Goal: Task Accomplishment & Management: Manage account settings

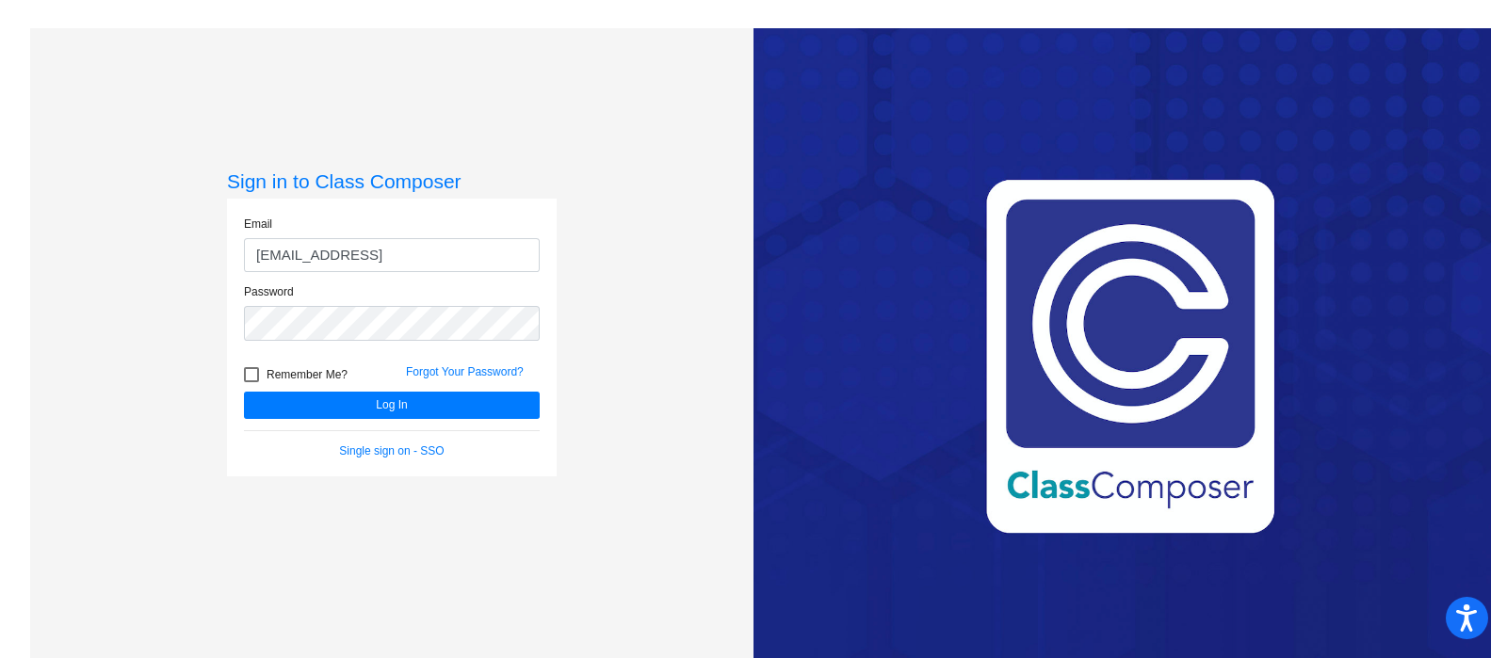
type input "[EMAIL_ADDRESS][DOMAIN_NAME]"
click at [244, 392] on button "Log In" at bounding box center [392, 405] width 296 height 27
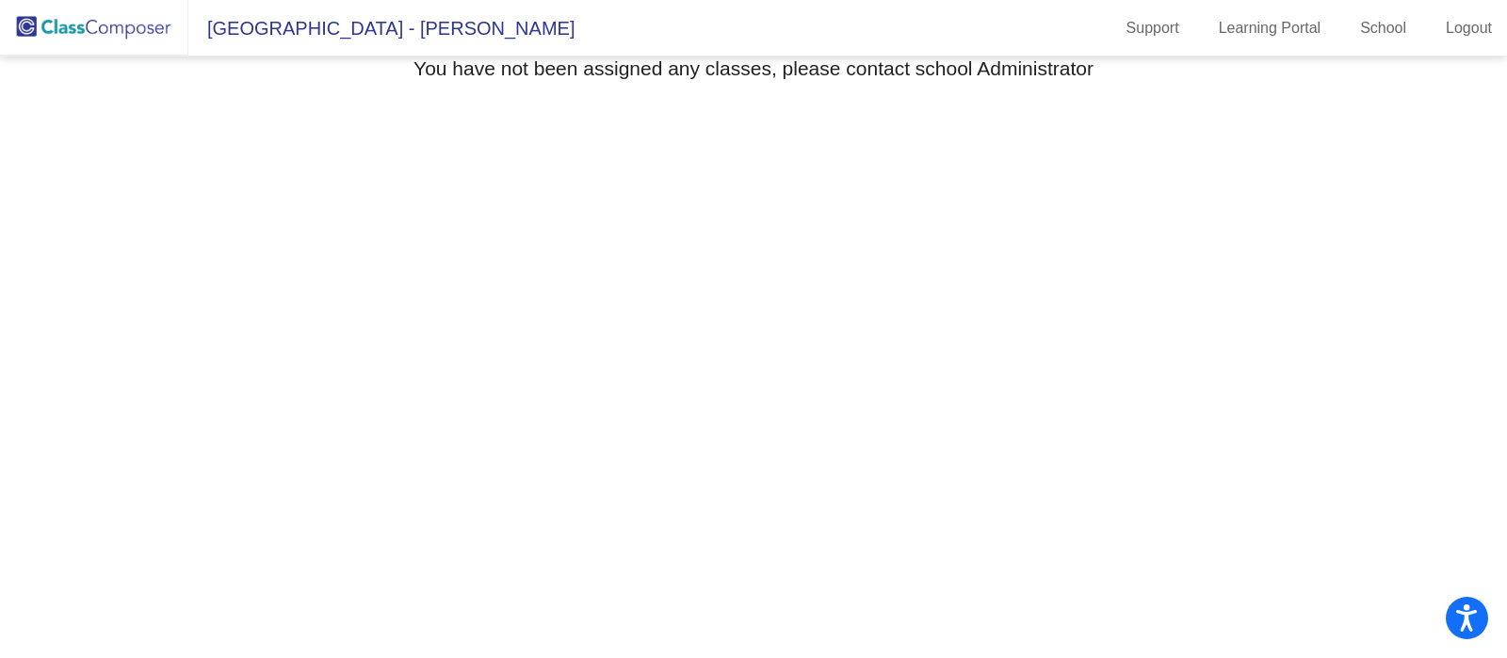
click at [962, 301] on mat-sidenav-content "Select Grade You have not been assigned any classes, please contact school Admi…" at bounding box center [753, 358] width 1507 height 602
click at [108, 34] on img at bounding box center [94, 28] width 188 height 56
click at [1474, 34] on link "Logout" at bounding box center [1469, 28] width 76 height 30
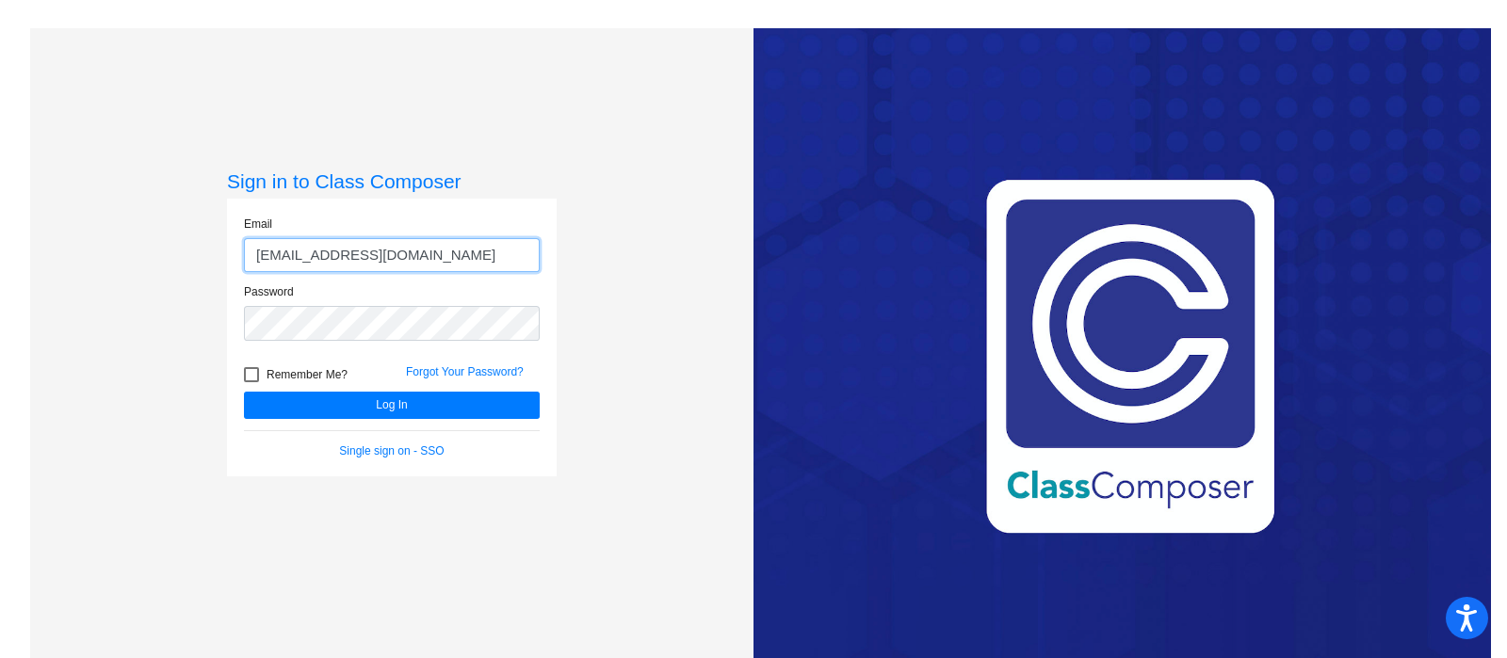
drag, startPoint x: 298, startPoint y: 254, endPoint x: 141, endPoint y: 246, distance: 156.6
click at [141, 246] on div "Sign in to Class Composer Email batesk@mdusd.org Password Remember Me? Forgot Y…" at bounding box center [391, 357] width 723 height 658
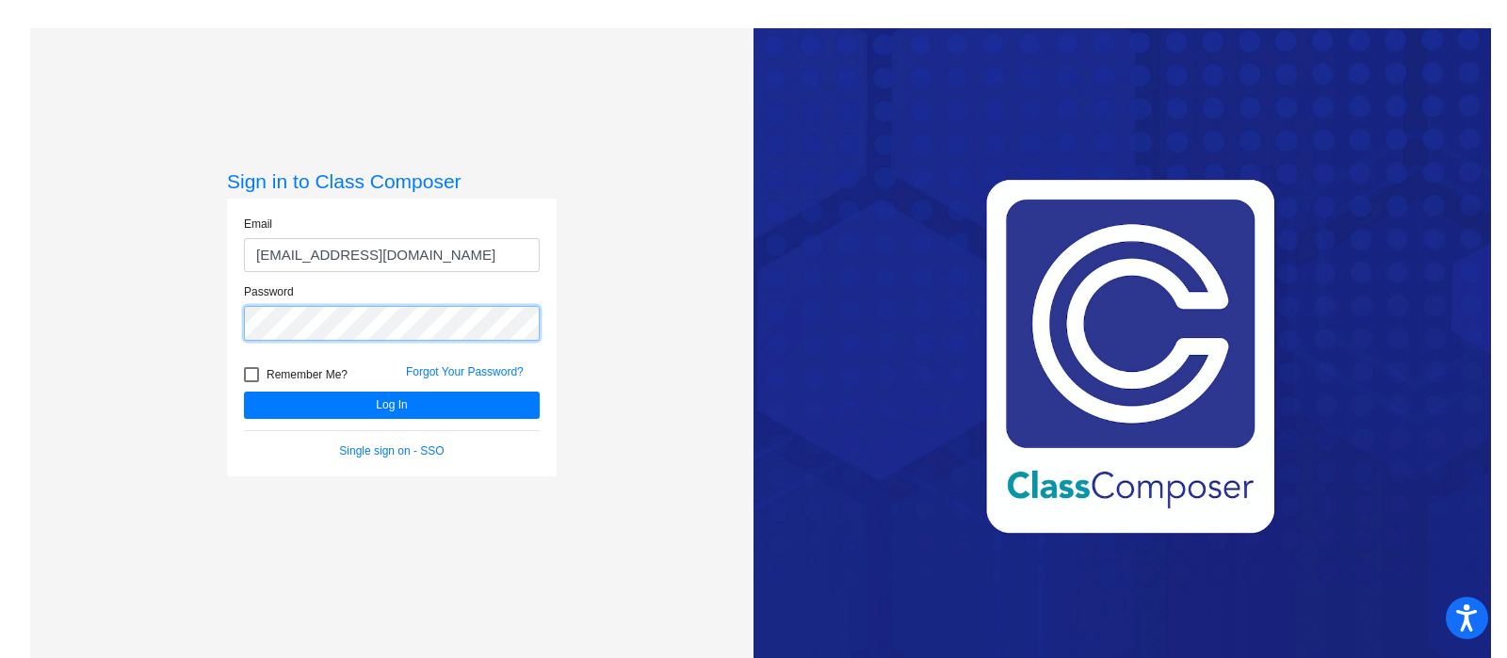
click at [244, 392] on button "Log In" at bounding box center [392, 405] width 296 height 27
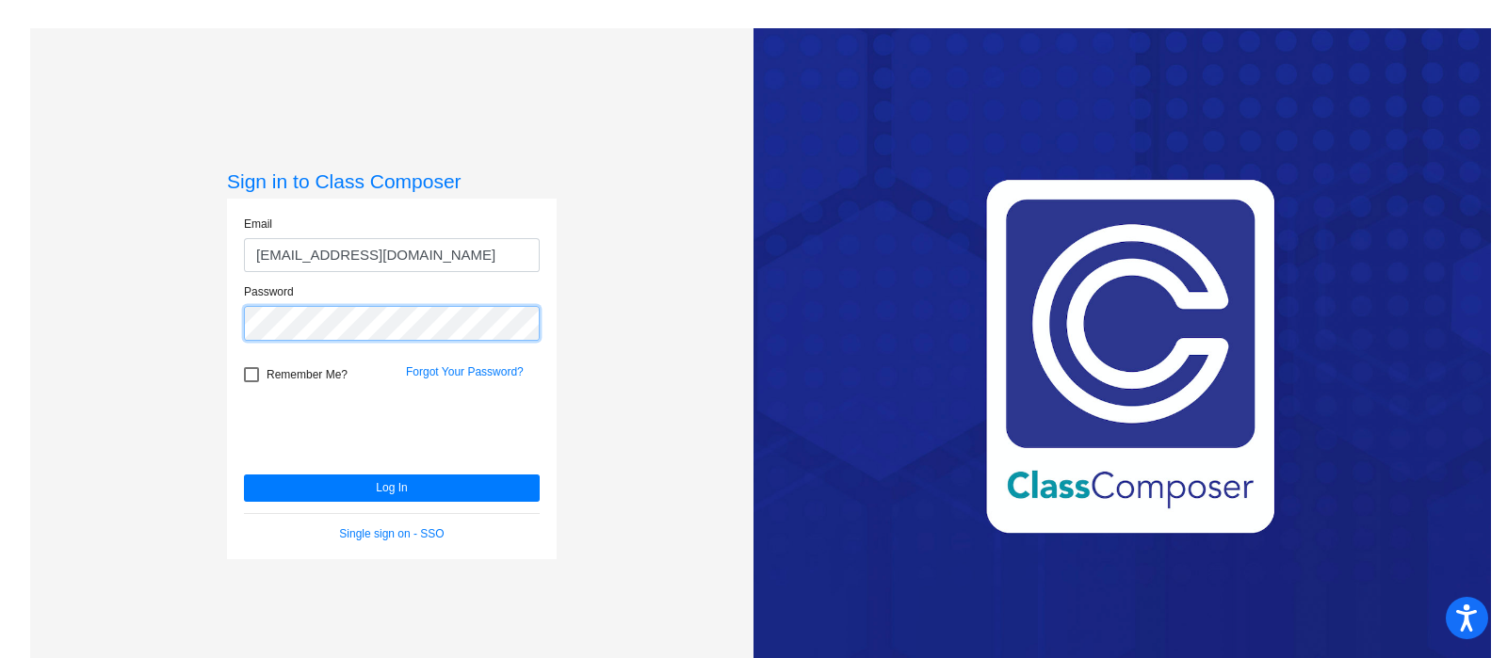
click at [244, 475] on button "Log In" at bounding box center [392, 488] width 296 height 27
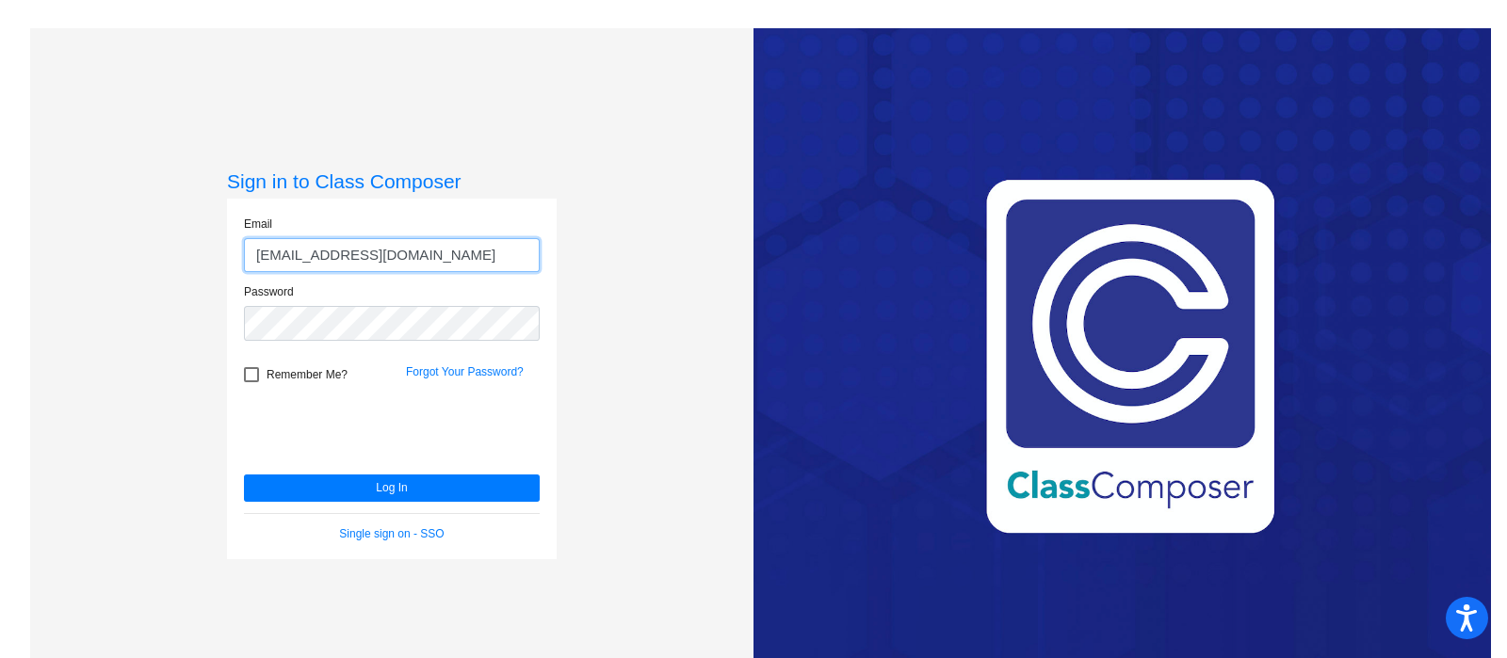
drag, startPoint x: 414, startPoint y: 251, endPoint x: 19, endPoint y: 168, distance: 404.4
click at [19, 168] on div "Sign in to Class Composer Email youngcl@mdusd.org Password Remember Me? Forgot …" at bounding box center [385, 357] width 738 height 658
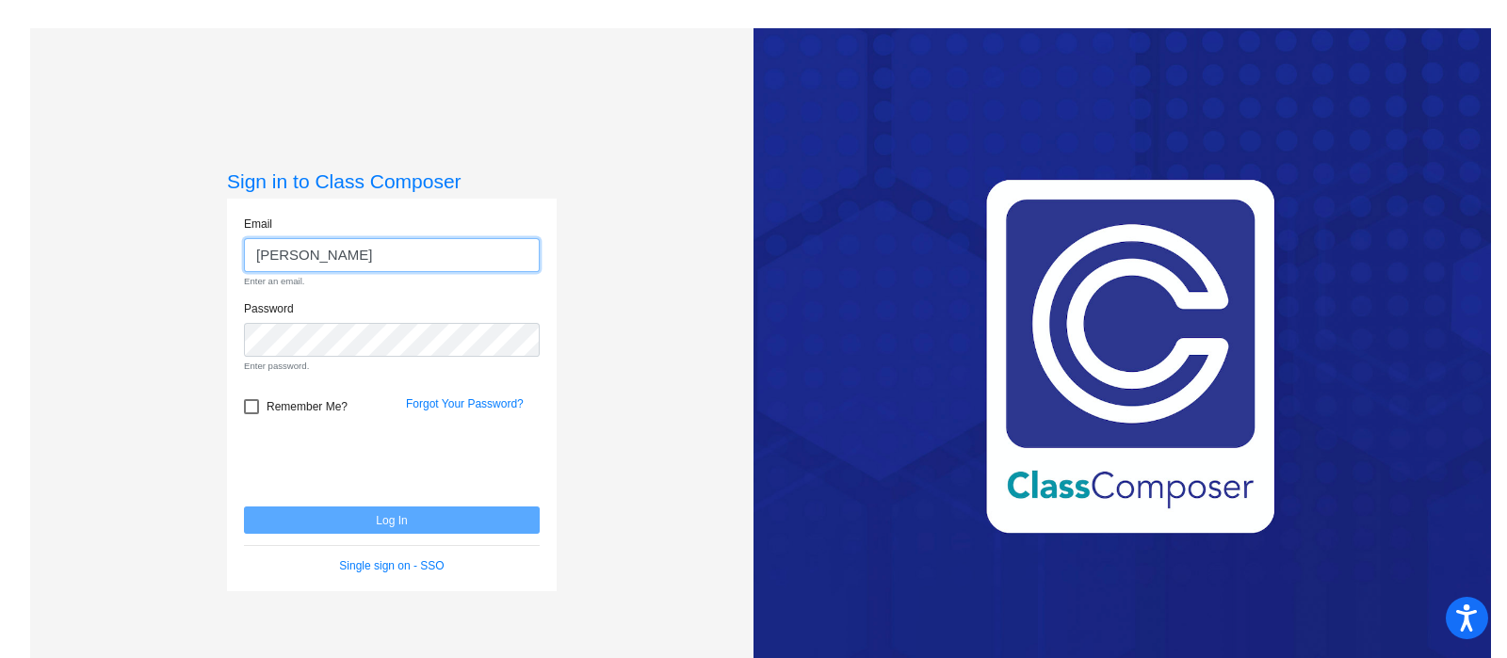
type input "batesk@mdusd.org"
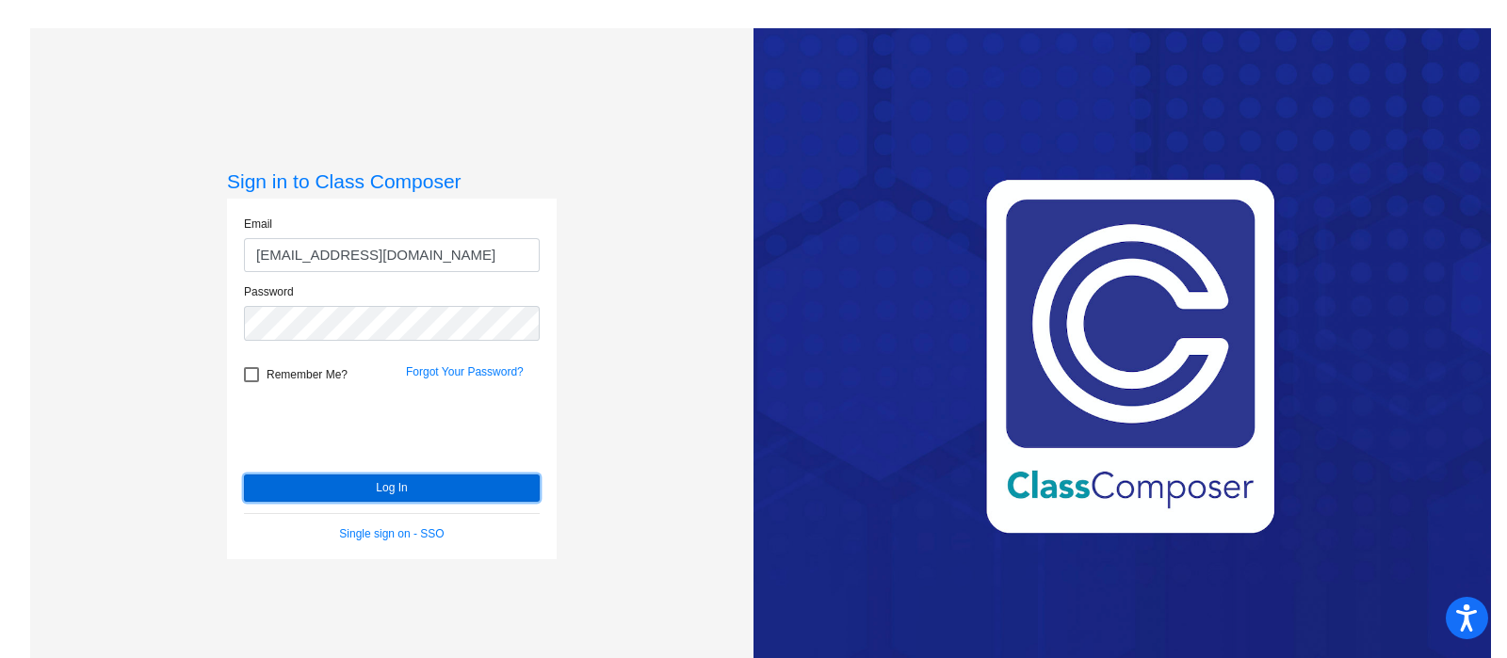
click at [359, 492] on button "Log In" at bounding box center [392, 488] width 296 height 27
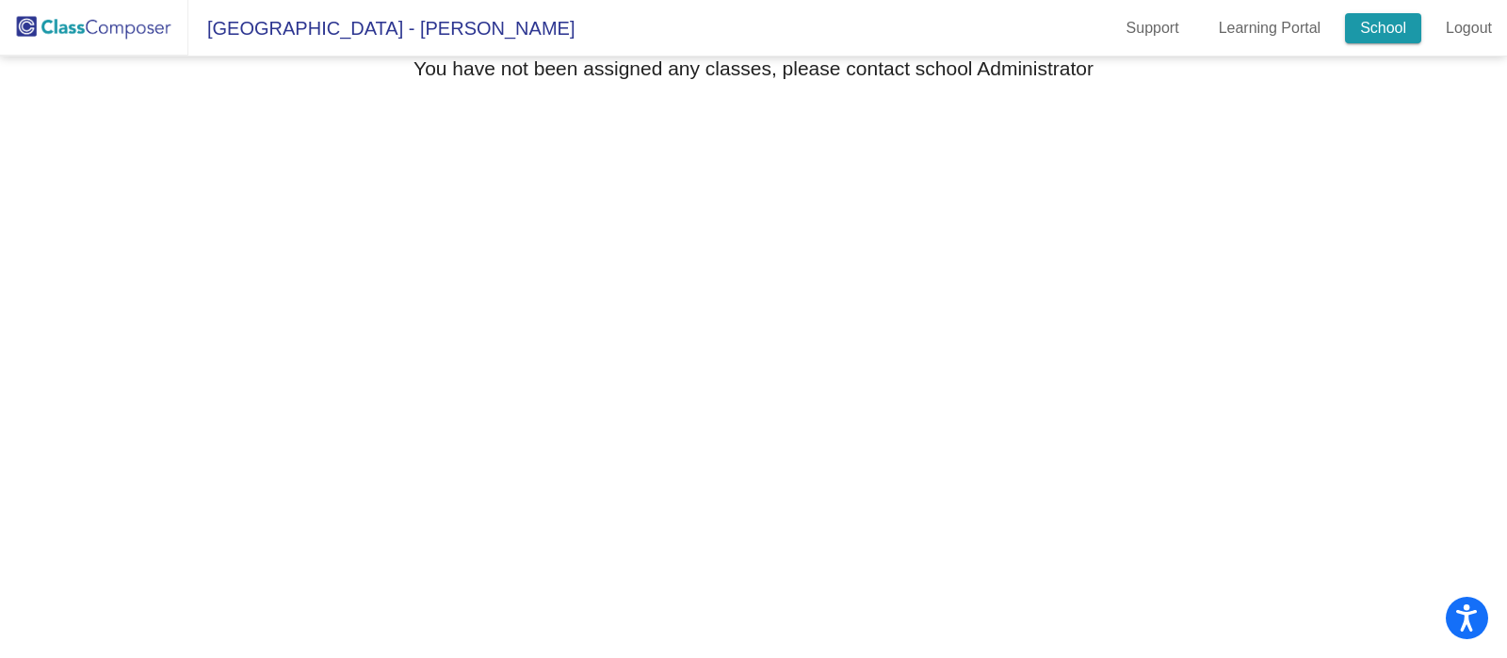
click at [1394, 27] on link "School" at bounding box center [1383, 28] width 76 height 30
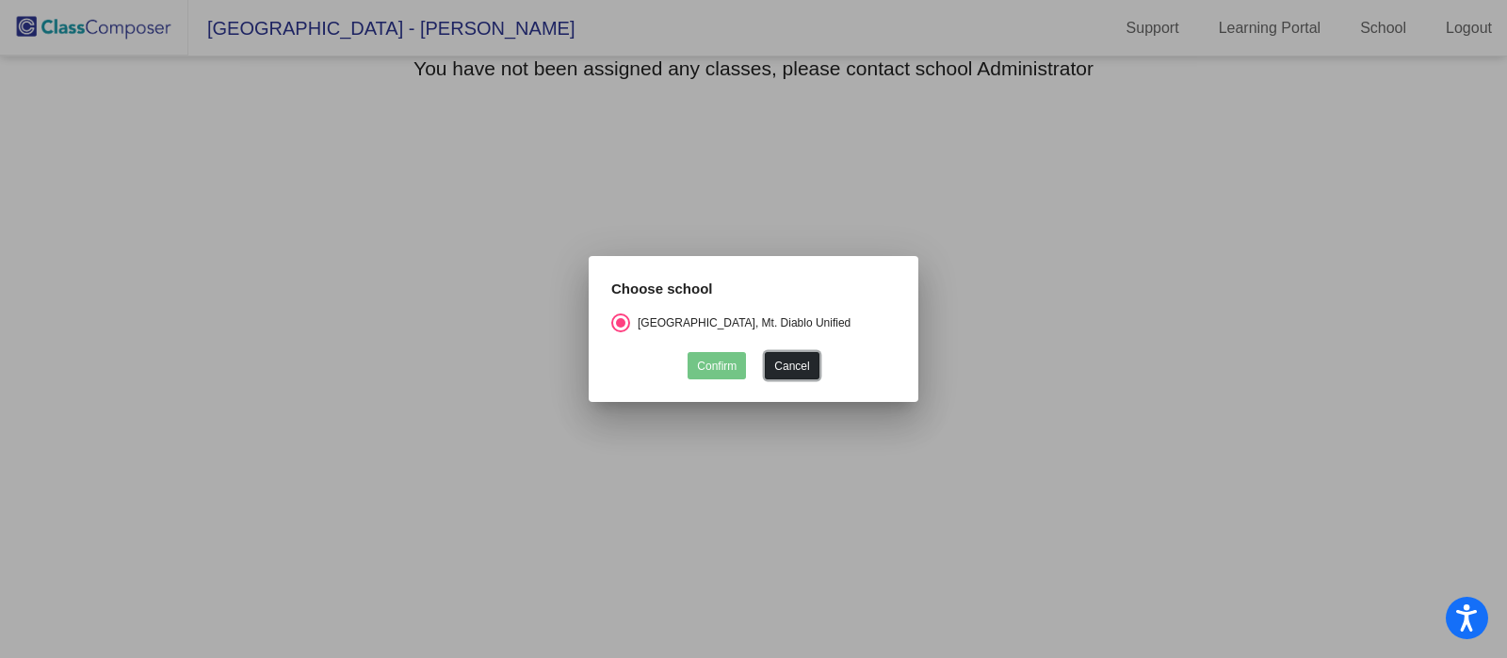
click at [793, 363] on button "Cancel" at bounding box center [792, 365] width 54 height 27
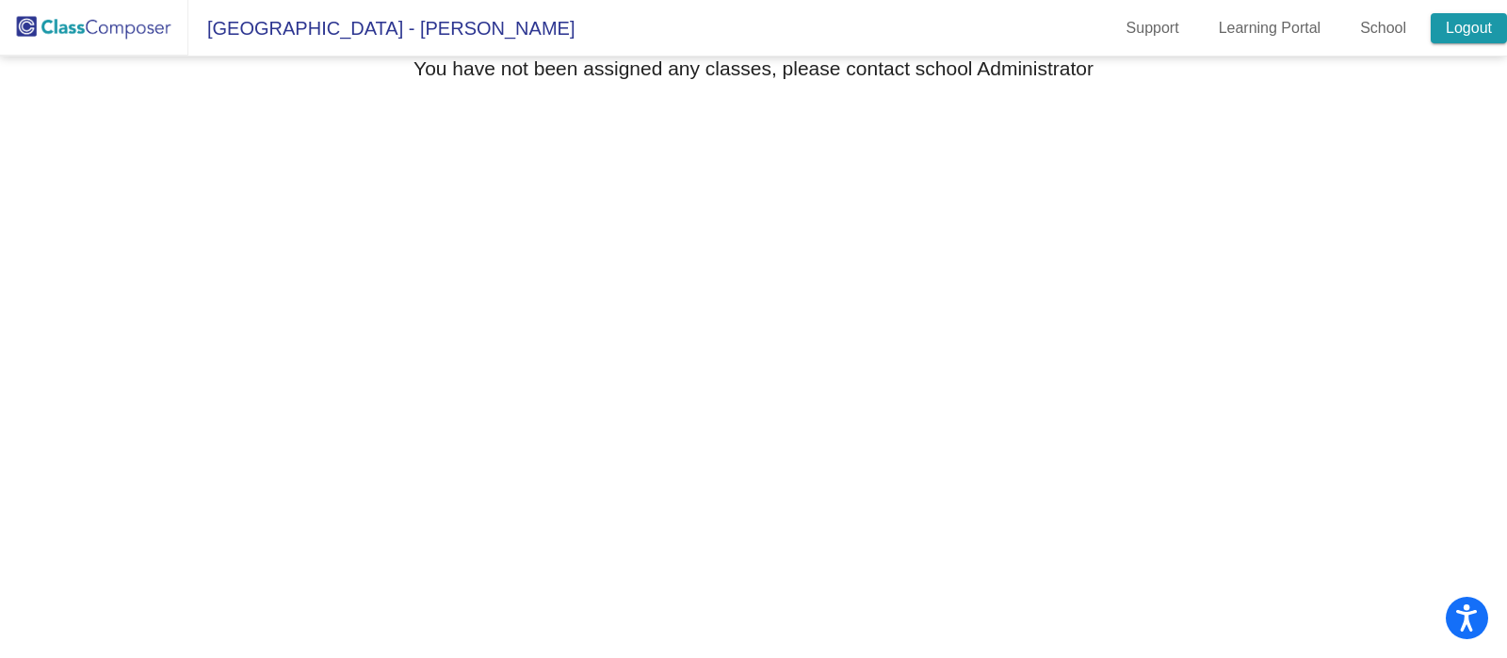
click at [1470, 23] on link "Logout" at bounding box center [1469, 28] width 76 height 30
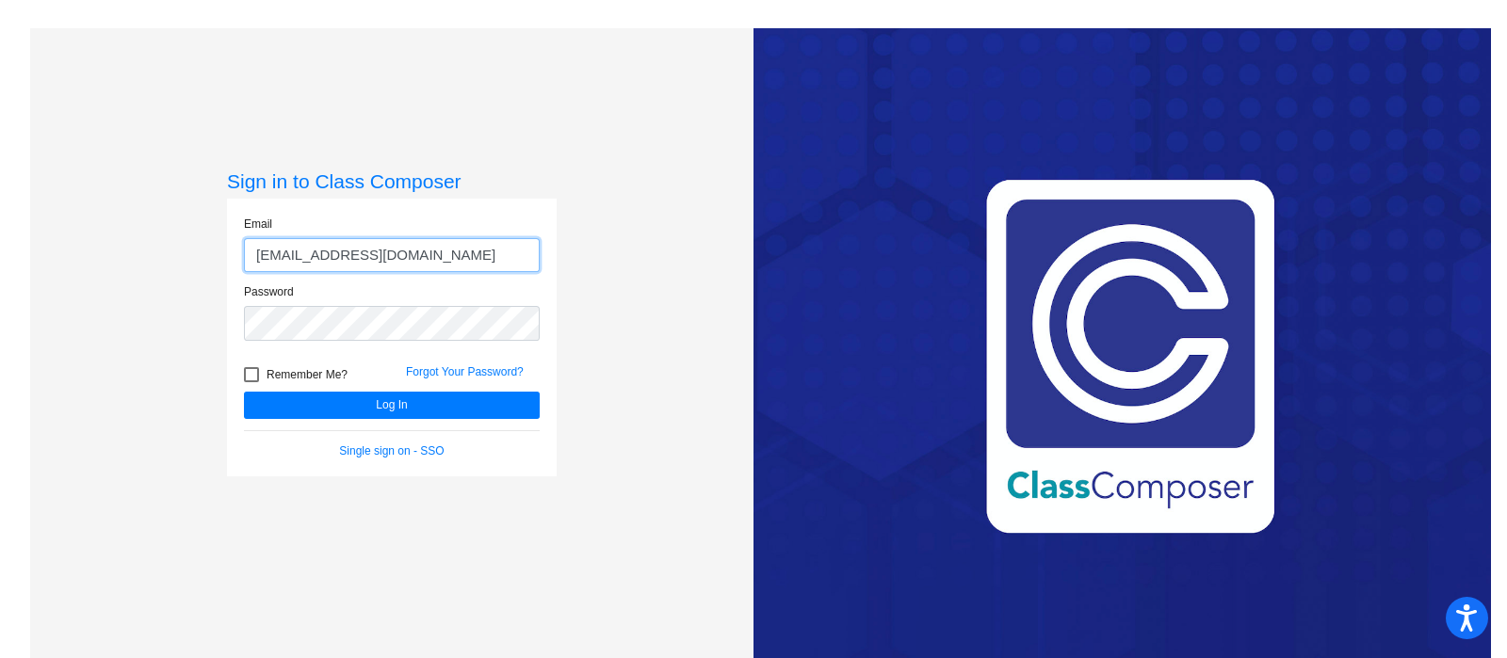
drag, startPoint x: 293, startPoint y: 252, endPoint x: 151, endPoint y: 237, distance: 143.0
click at [151, 237] on div "Sign in to Class Composer Email batesk@mdusd.org Password Remember Me? Forgot Y…" at bounding box center [391, 357] width 723 height 658
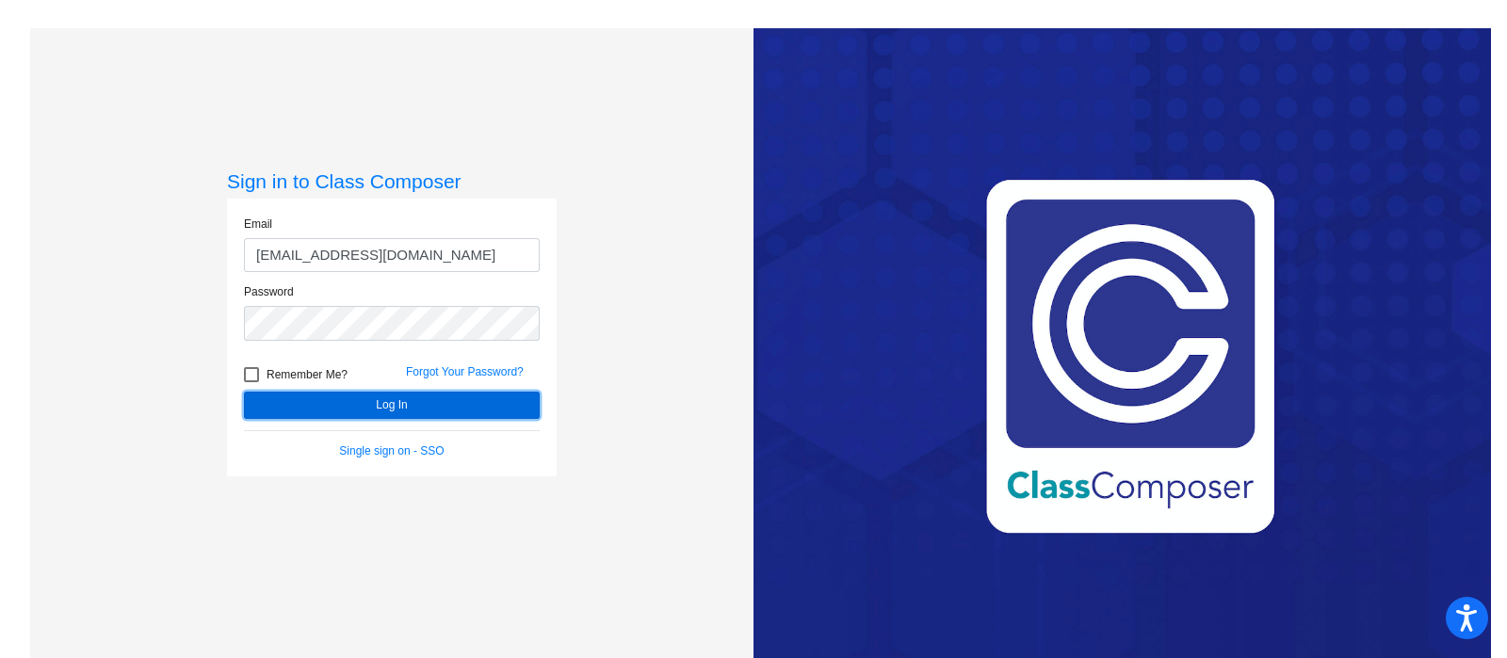
click at [296, 402] on button "Log In" at bounding box center [392, 405] width 296 height 27
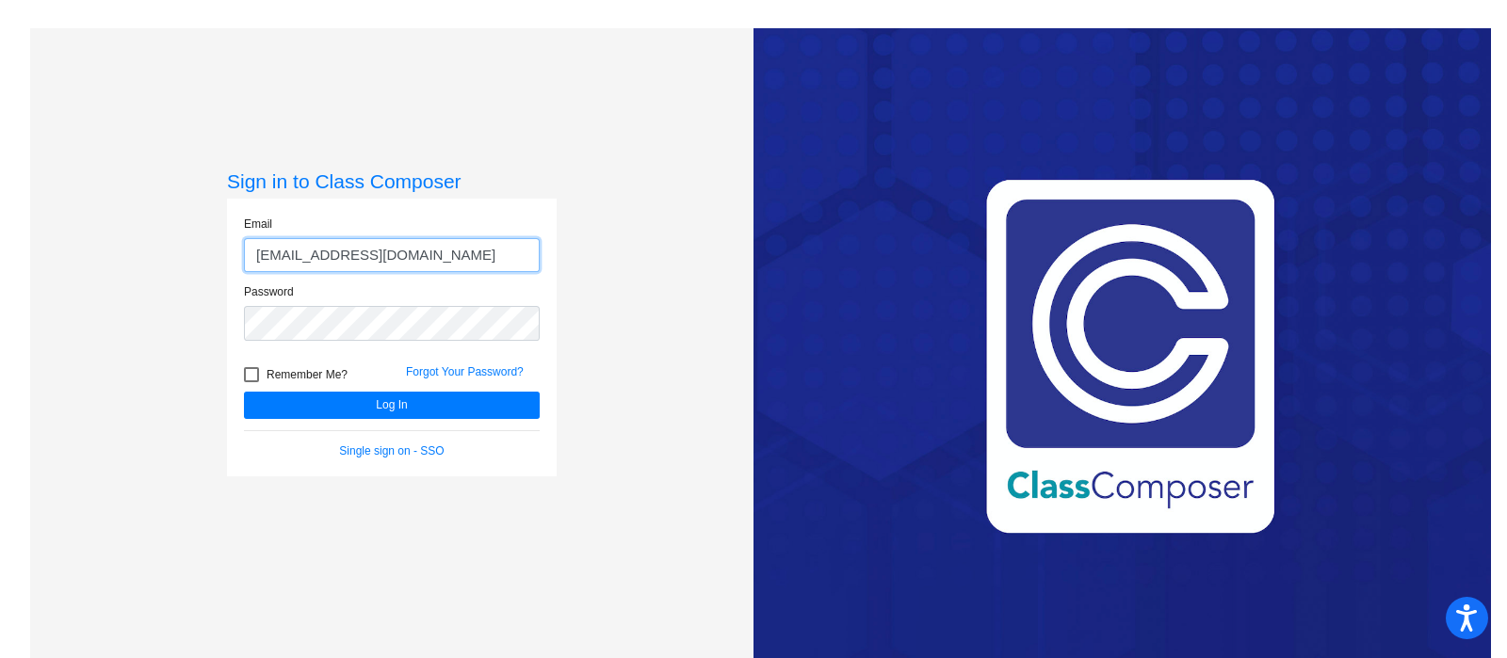
drag, startPoint x: 302, startPoint y: 255, endPoint x: 198, endPoint y: 261, distance: 104.7
click at [198, 261] on div "Sign in to Class Composer Email youngcl@mdusd.org Password Remember Me? Forgot …" at bounding box center [391, 357] width 723 height 658
type input "batesk@mdusd.org"
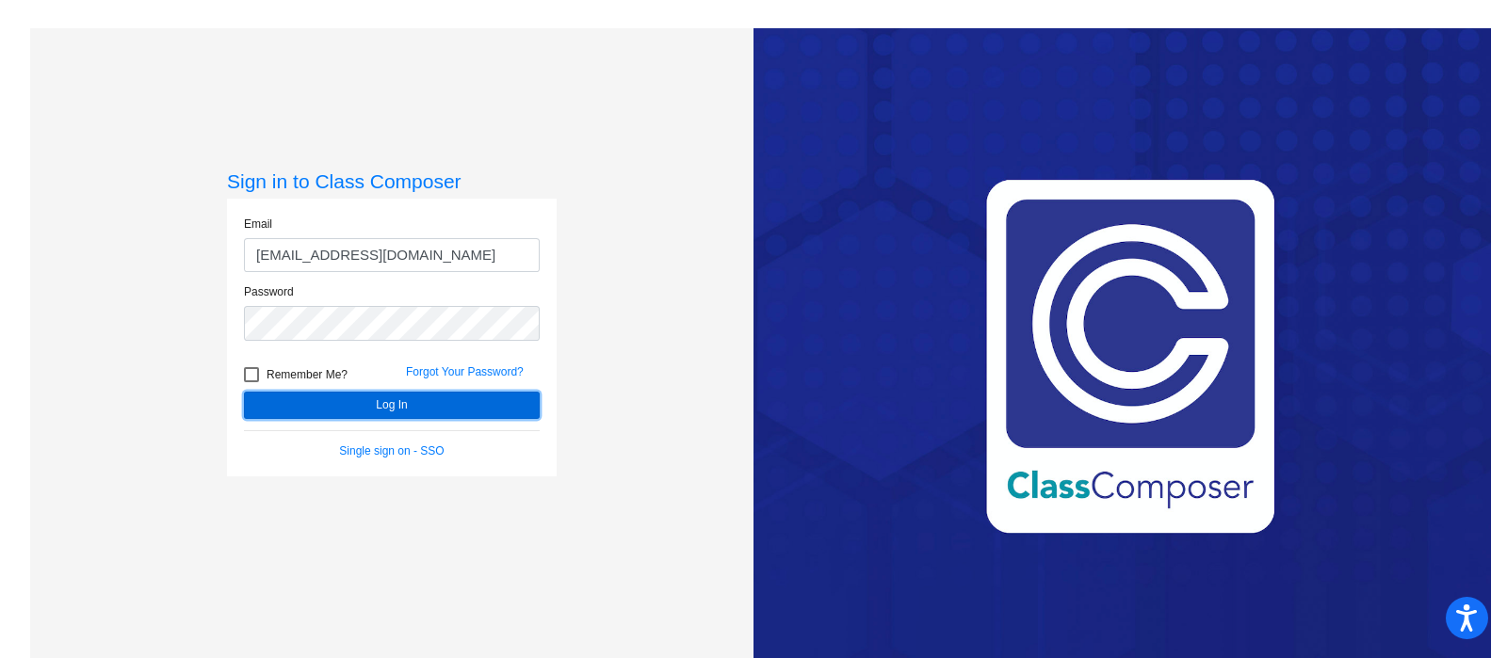
click at [466, 402] on button "Log In" at bounding box center [392, 405] width 296 height 27
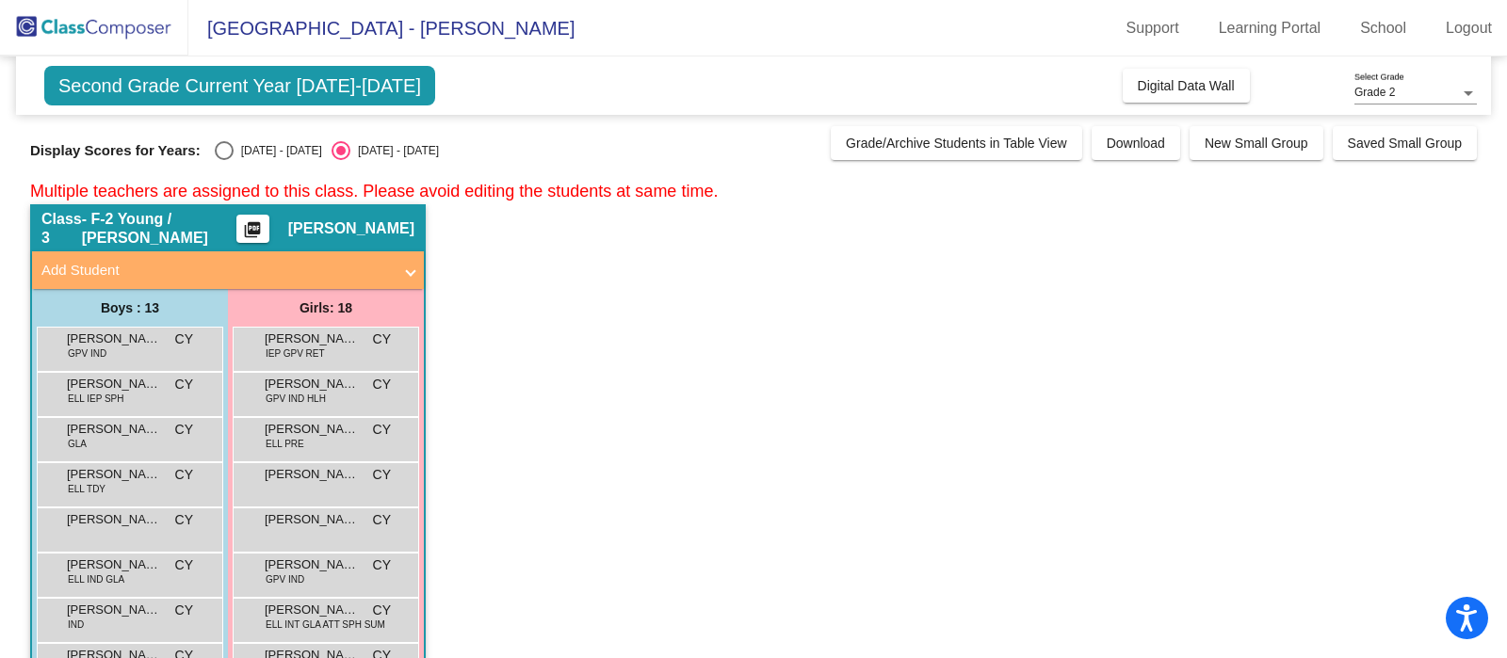
drag, startPoint x: 235, startPoint y: 149, endPoint x: 268, endPoint y: 184, distance: 48.0
click at [268, 184] on div "Second Grade Current Year 2025-2026 Add, Move, or Retain Students Off On Incomi…" at bounding box center [753, 614] width 1447 height 1114
click at [241, 153] on div "2024 - 2025" at bounding box center [278, 150] width 89 height 17
click at [224, 160] on input "2024 - 2025" at bounding box center [223, 160] width 1 height 1
radio input "true"
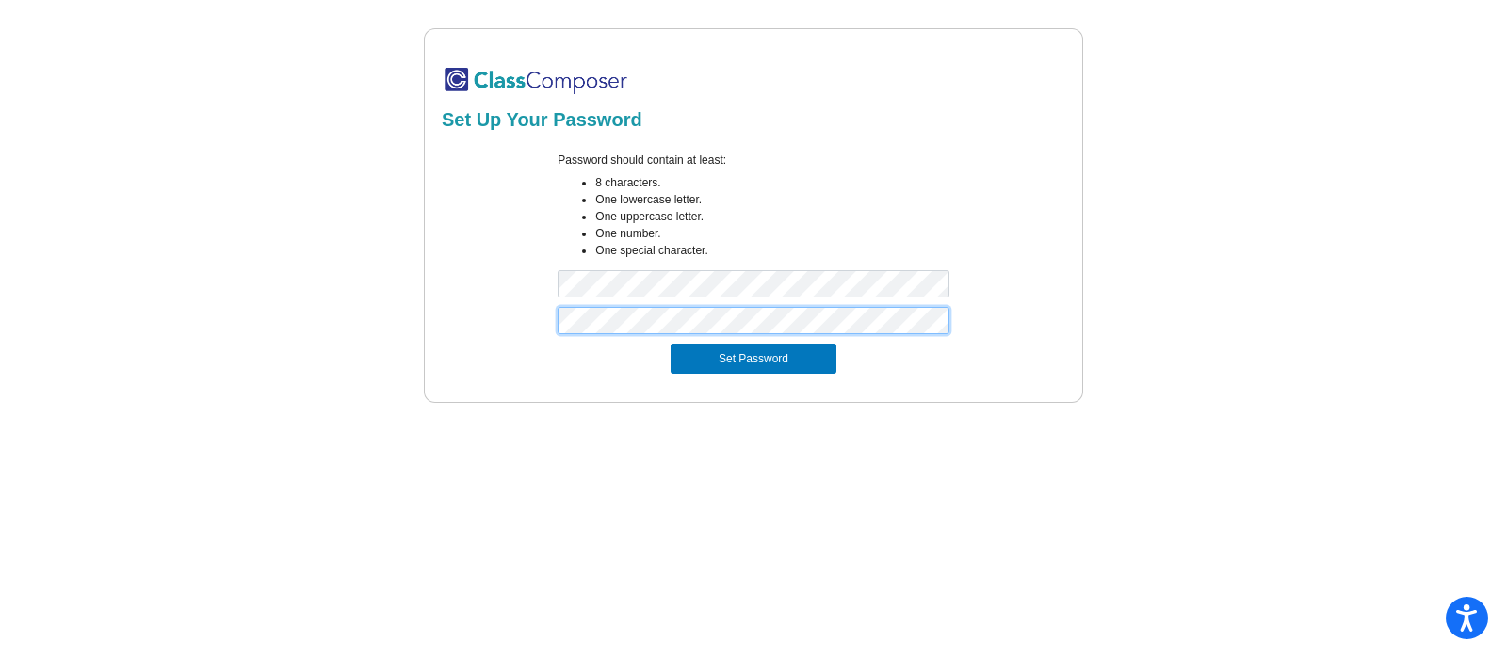
click at [671, 344] on button "Set Password" at bounding box center [754, 359] width 166 height 30
click at [469, 284] on div "Password should contain at least: 8 characters. One lowercase letter. One upper…" at bounding box center [753, 229] width 629 height 155
click at [671, 344] on button "Set Password" at bounding box center [754, 359] width 166 height 30
click at [436, 275] on div "Set Up Your Password Password should contain at least: 8 characters. One lowerc…" at bounding box center [753, 215] width 659 height 375
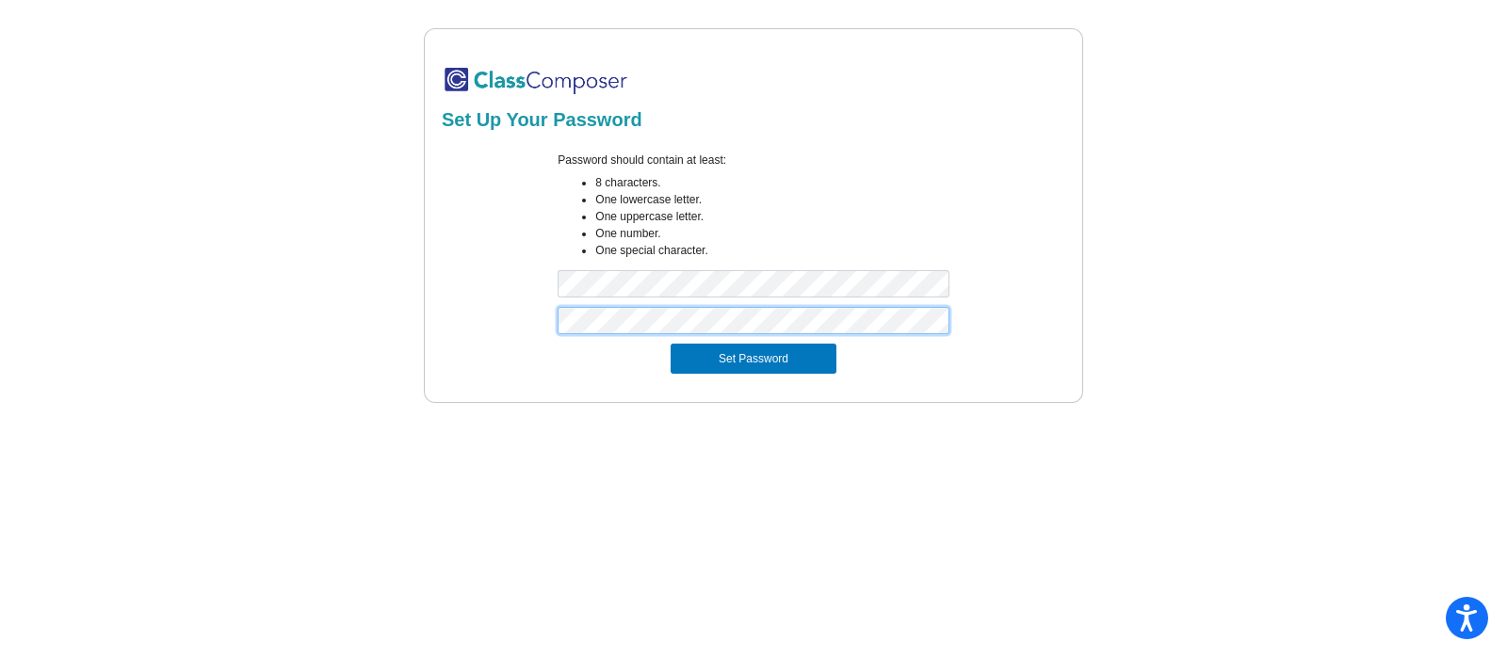
click at [671, 344] on button "Set Password" at bounding box center [754, 359] width 166 height 30
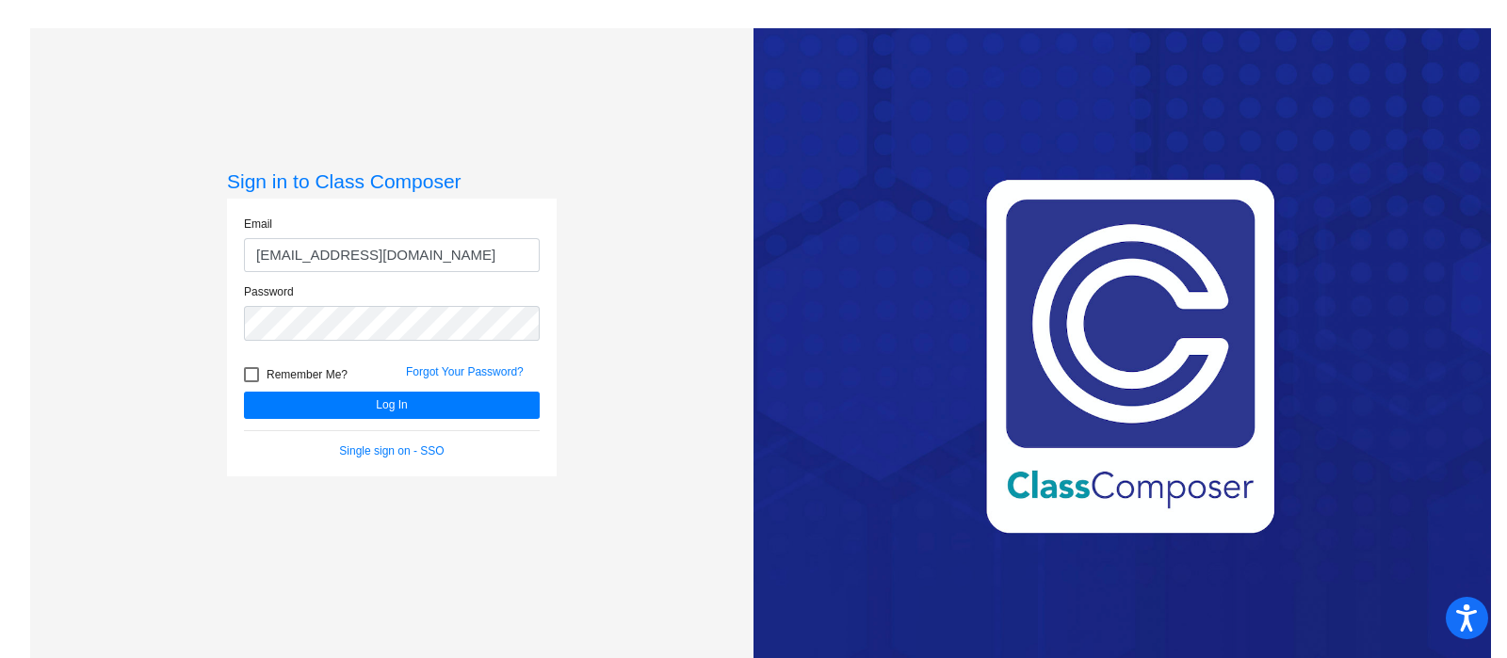
drag, startPoint x: 291, startPoint y: 254, endPoint x: 143, endPoint y: 235, distance: 149.1
click at [138, 239] on div "Sign in to Class Composer Email [EMAIL_ADDRESS][DOMAIN_NAME] Password Remember …" at bounding box center [391, 357] width 723 height 658
type input "[EMAIL_ADDRESS][DOMAIN_NAME]"
click at [244, 392] on button "Log In" at bounding box center [392, 405] width 296 height 27
